Goal: Information Seeking & Learning: Compare options

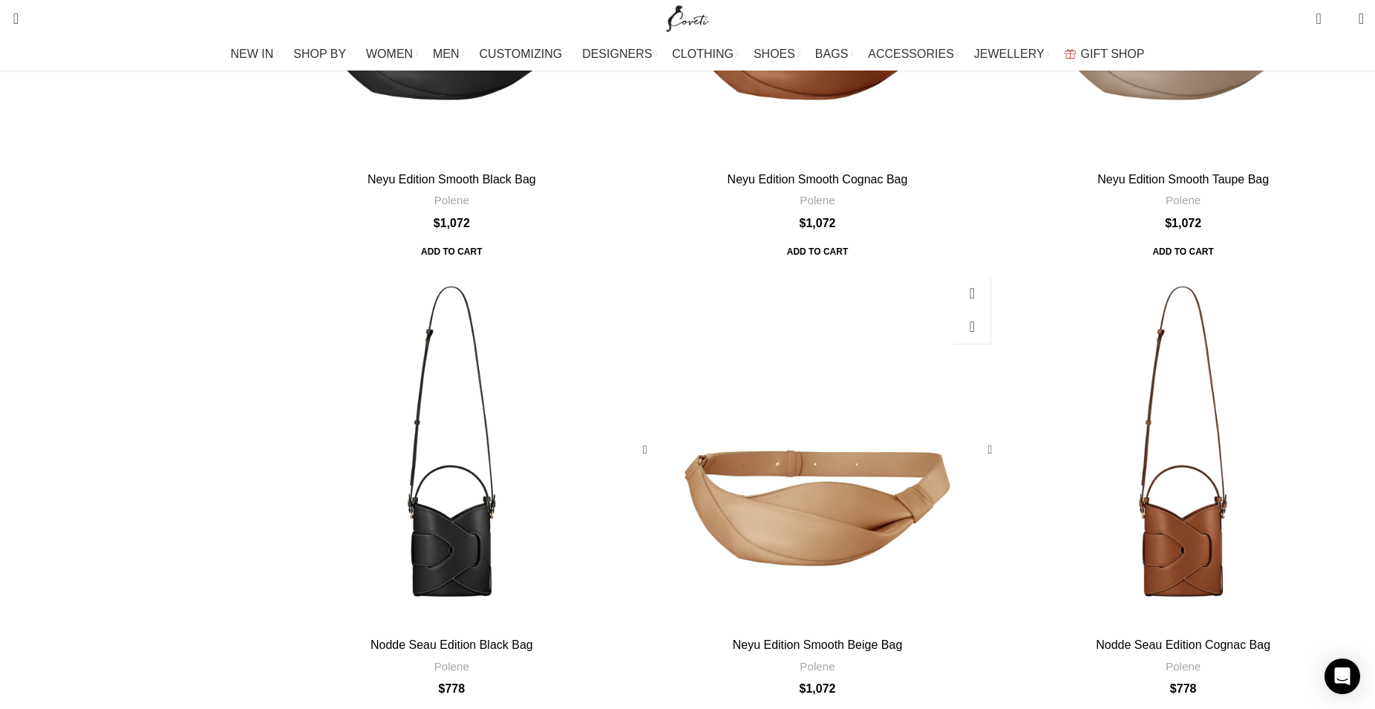
scroll to position [227, 0]
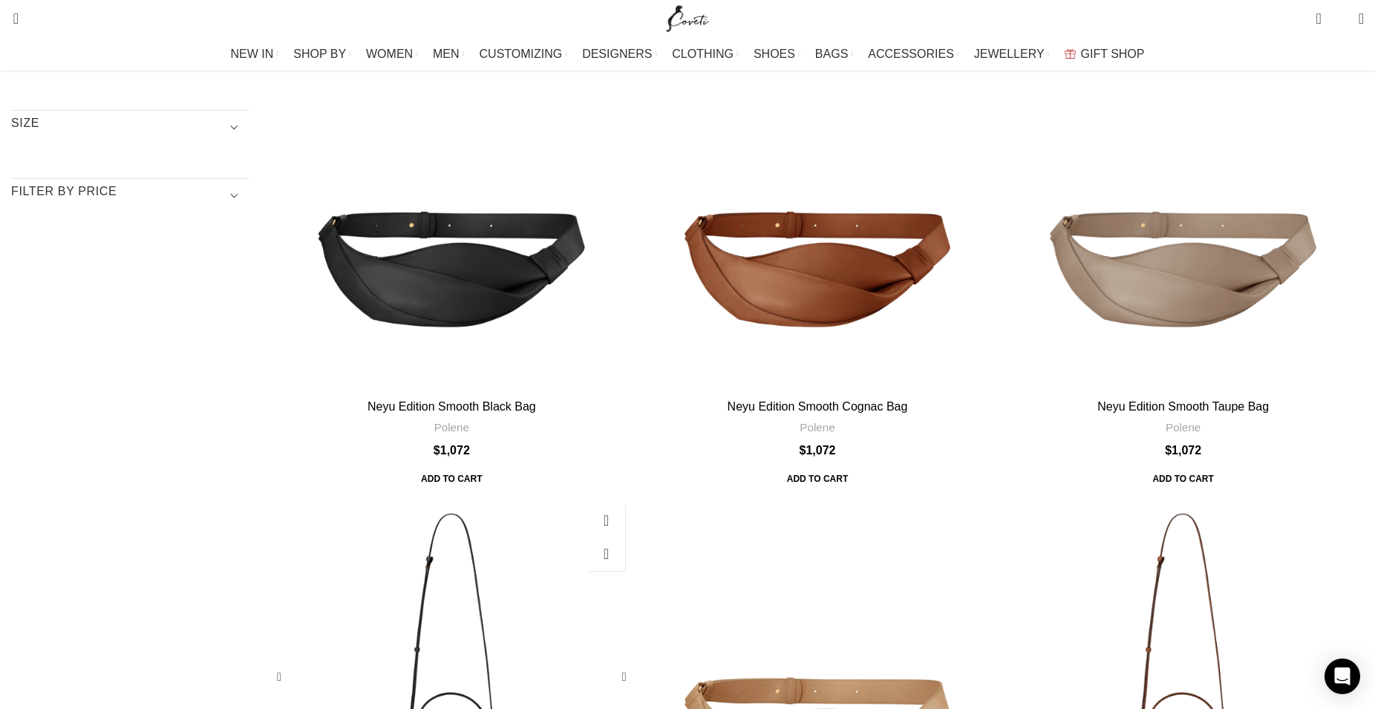
click at [542, 497] on div "Nodde Seau Edition Black Bag" at bounding box center [496, 677] width 91 height 361
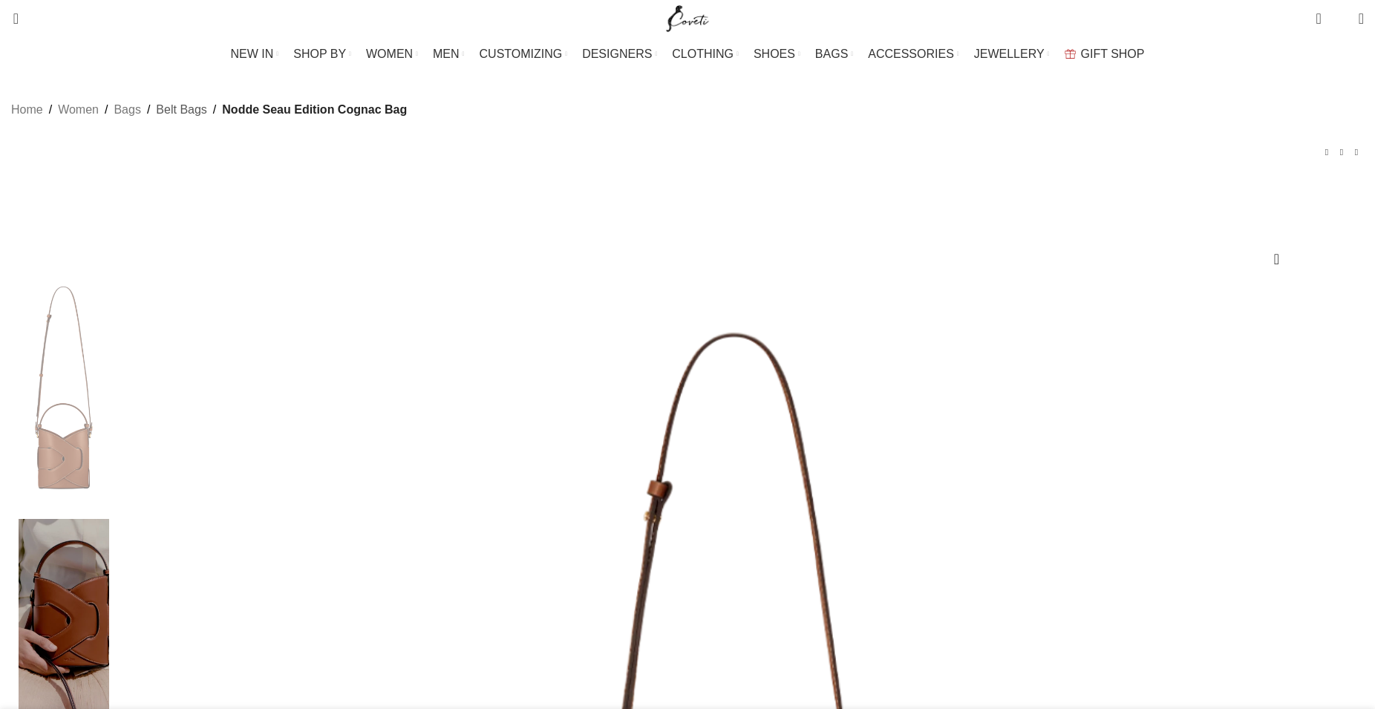
click at [206, 120] on link "Belt Bags" at bounding box center [181, 109] width 50 height 19
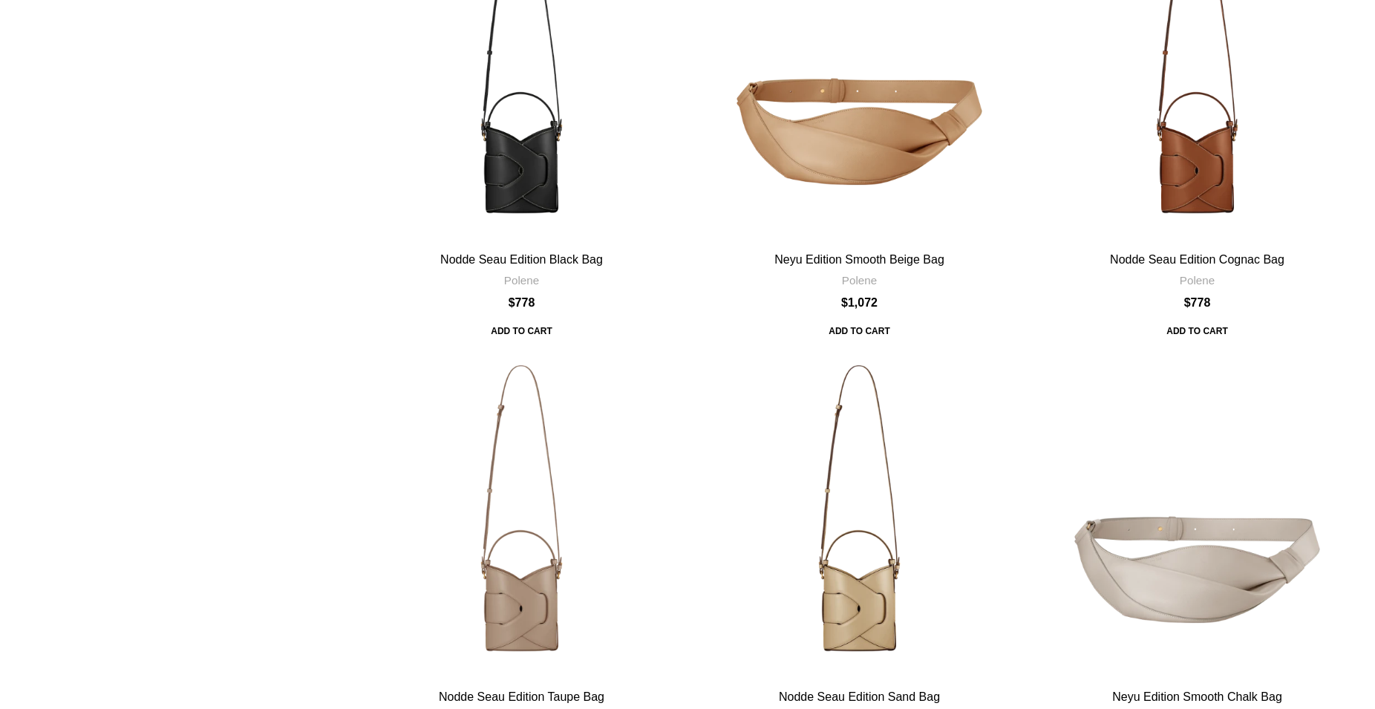
scroll to position [1287, 0]
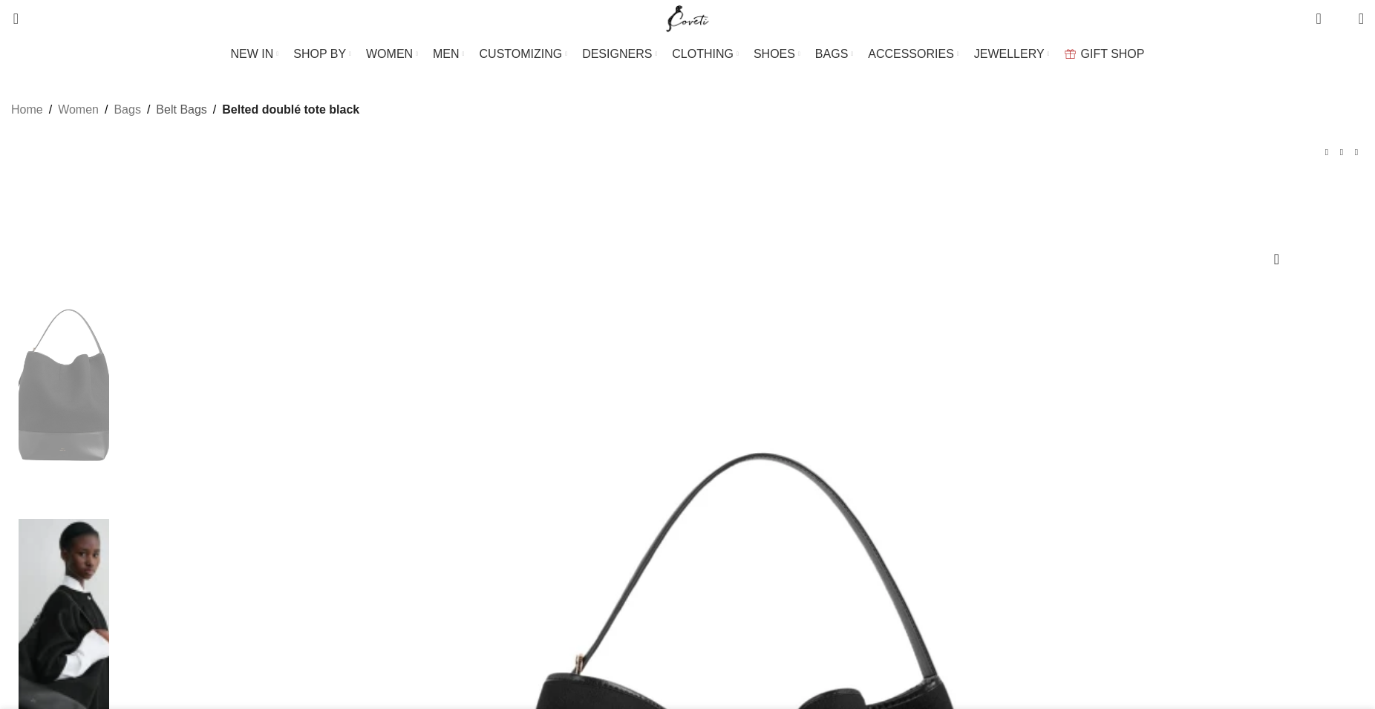
click at [206, 120] on link "Belt Bags" at bounding box center [181, 109] width 50 height 19
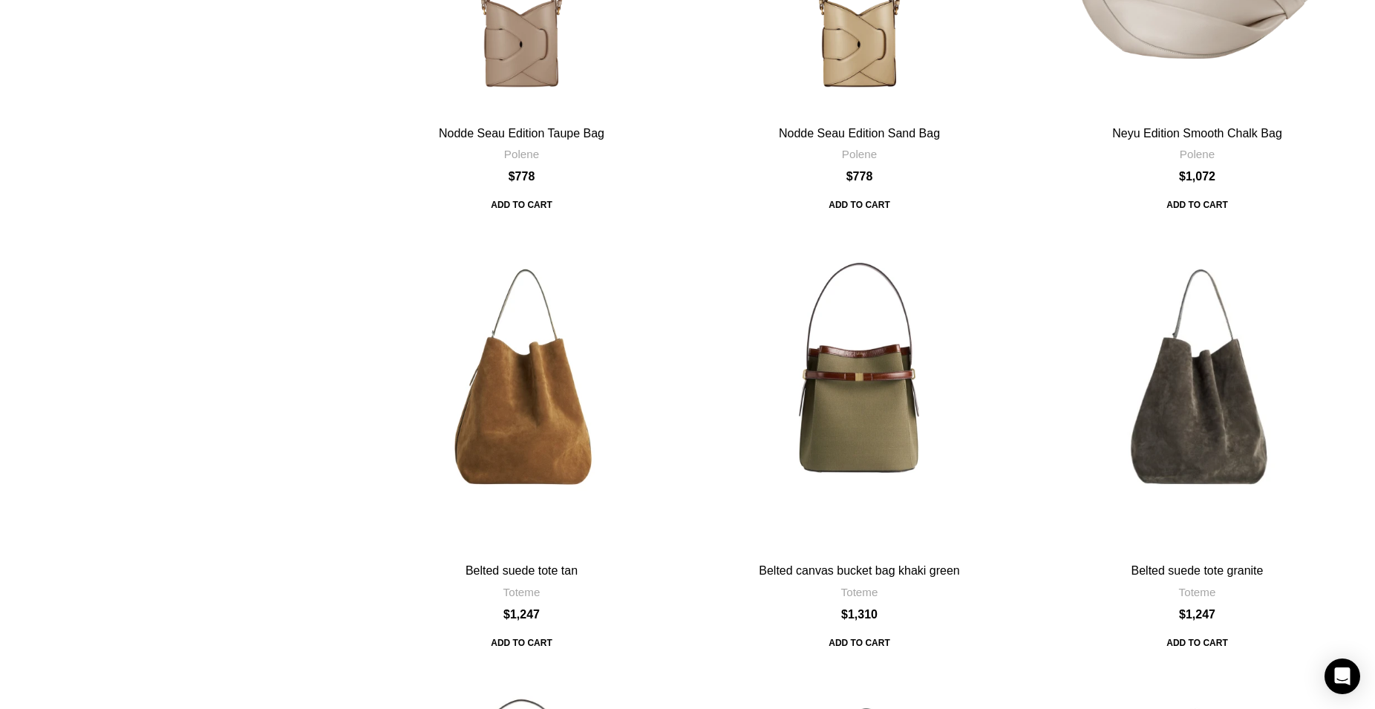
scroll to position [2044, 0]
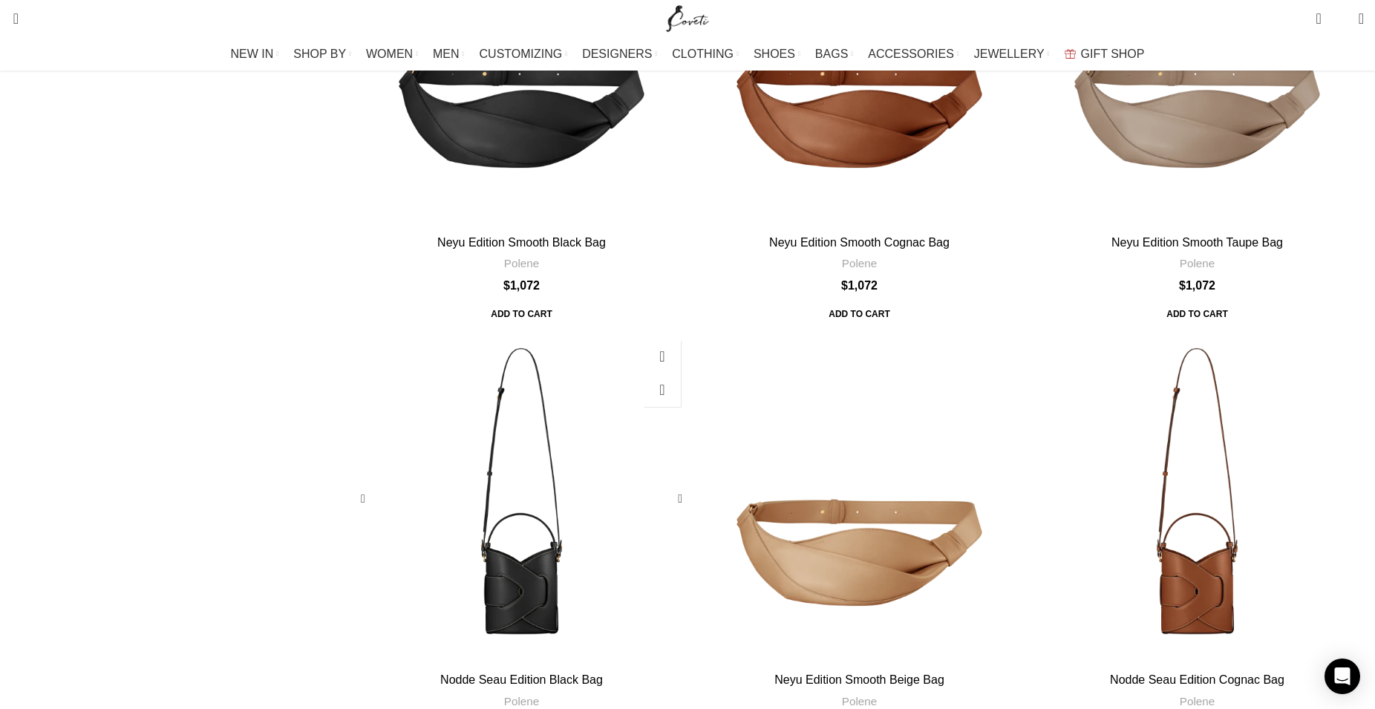
scroll to position [681, 0]
